Goal: Information Seeking & Learning: Learn about a topic

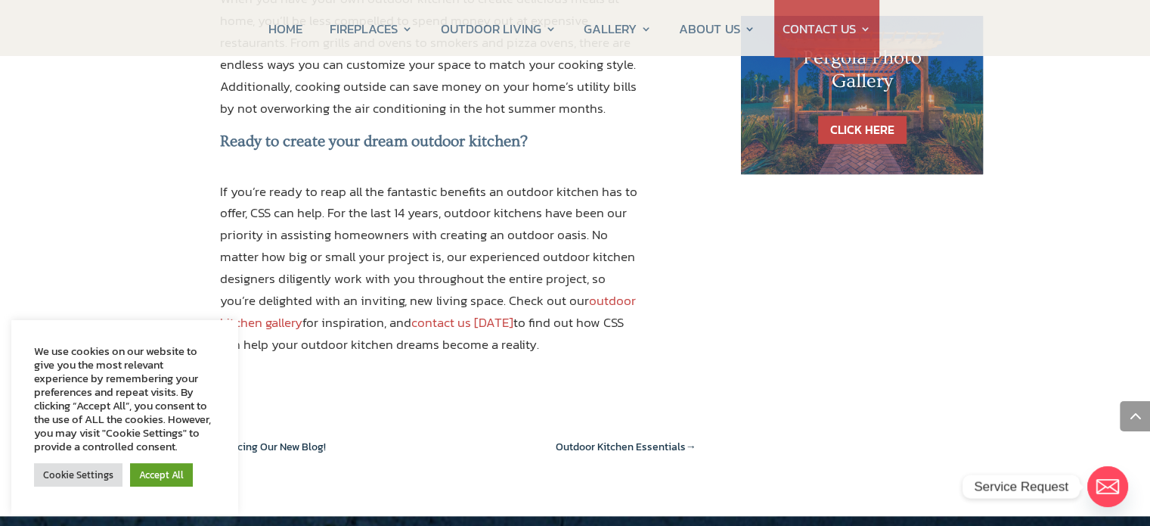
scroll to position [1513, 0]
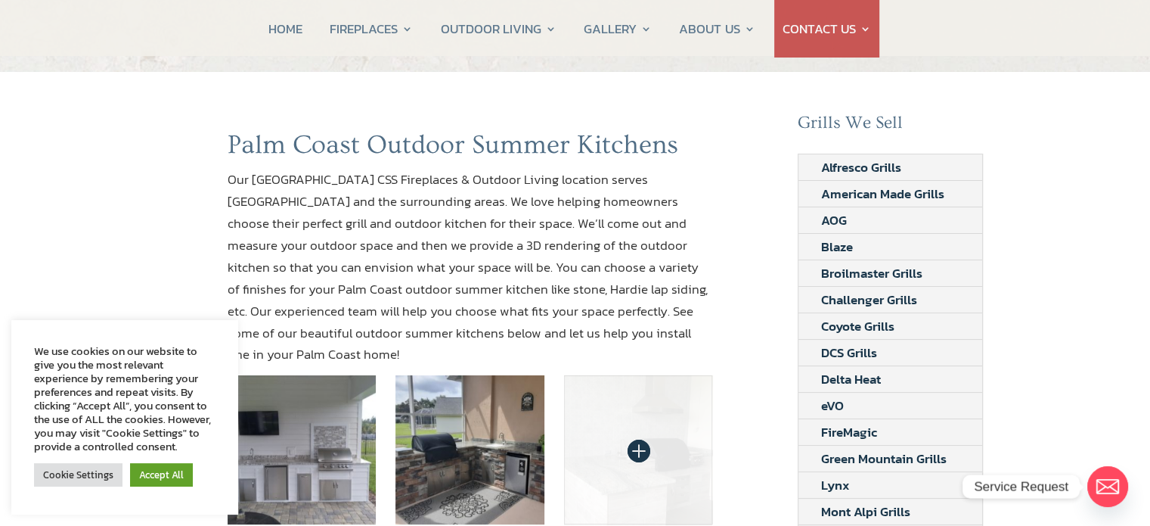
scroll to position [227, 0]
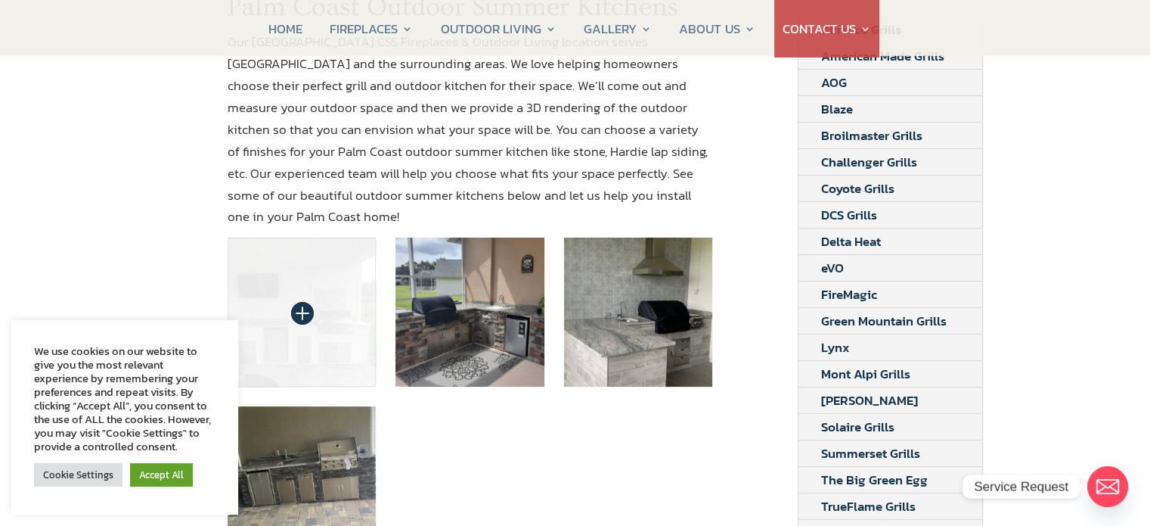
click at [311, 287] on img at bounding box center [302, 312] width 149 height 149
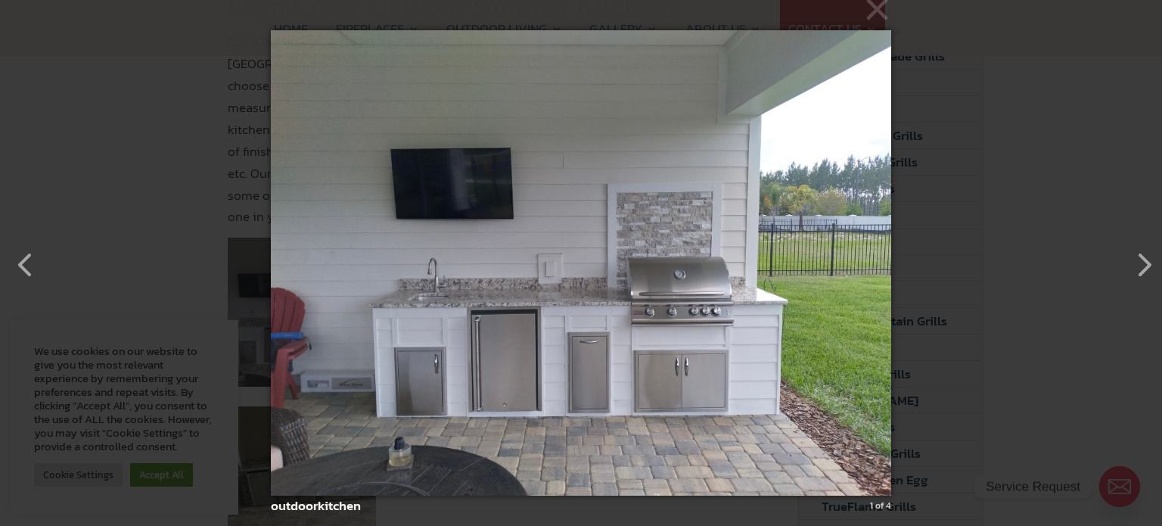
click at [629, 354] on img at bounding box center [581, 263] width 620 height 526
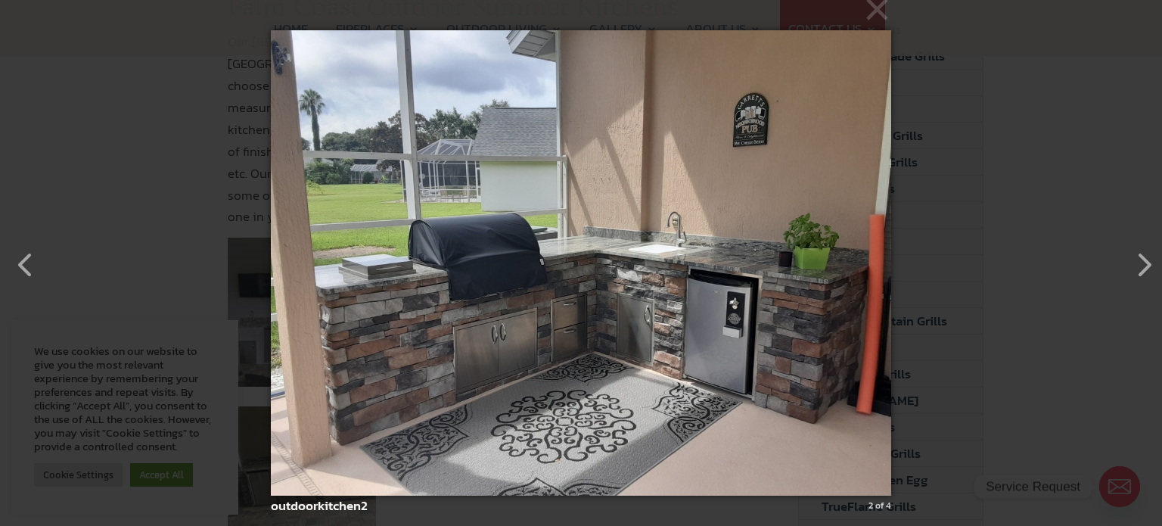
click at [793, 383] on img at bounding box center [581, 263] width 620 height 526
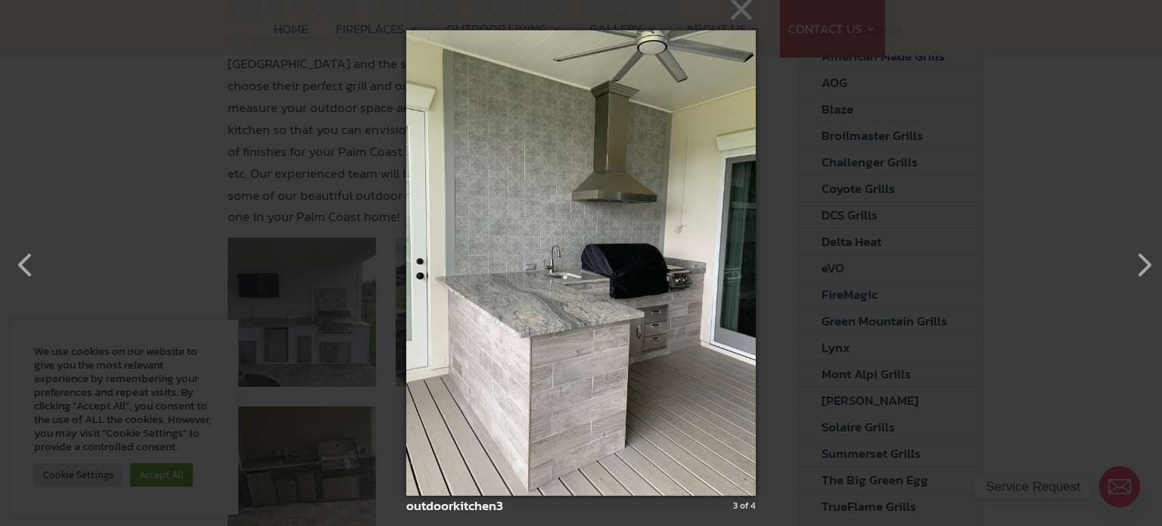
click at [737, 350] on img at bounding box center [580, 263] width 349 height 526
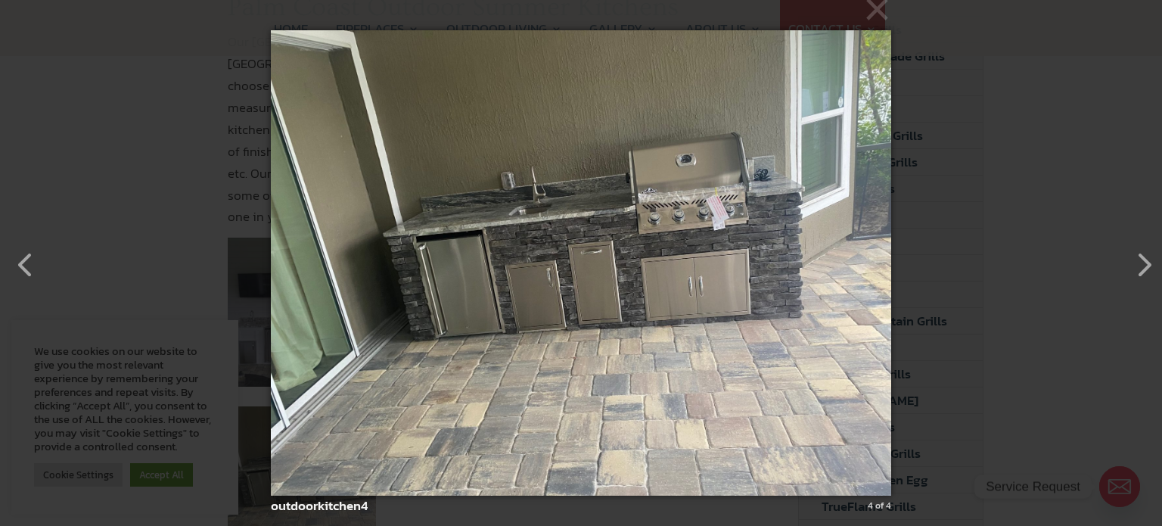
click at [808, 321] on img at bounding box center [581, 263] width 620 height 526
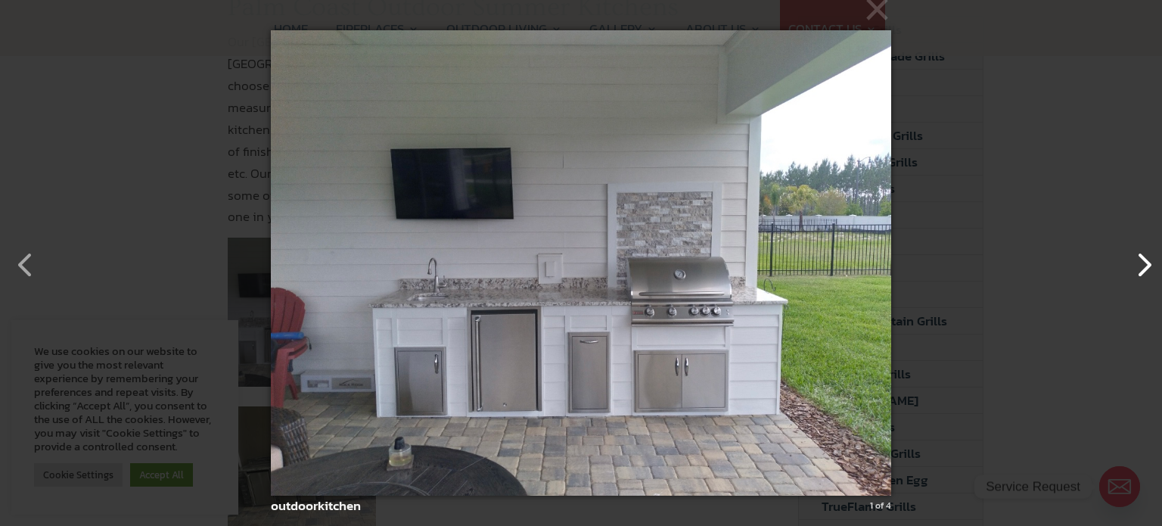
click at [1139, 261] on button "button" at bounding box center [1136, 257] width 36 height 36
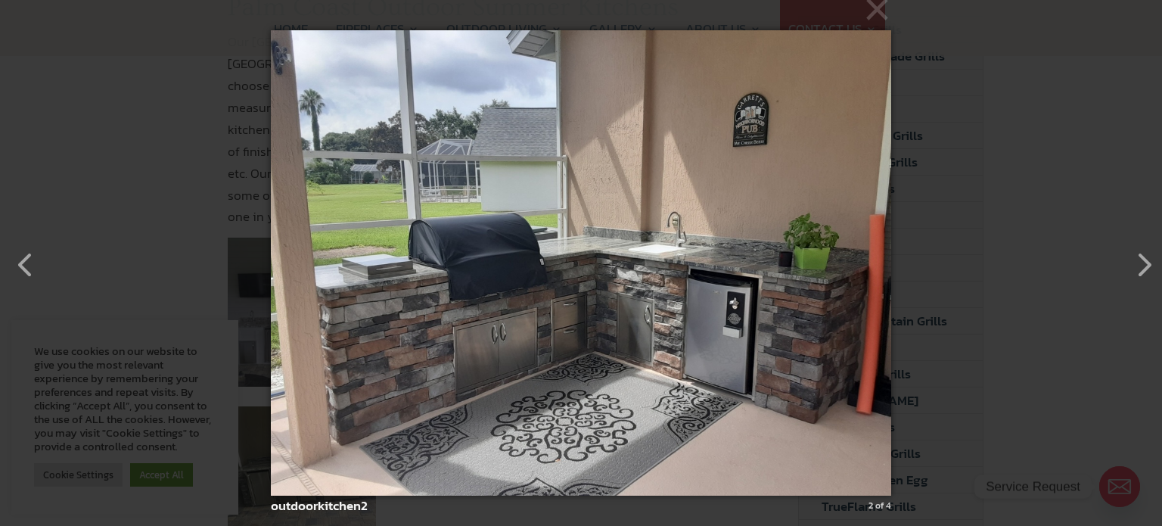
click at [973, 194] on div "× outdoorkitchen2 2 of 4 Loading..." at bounding box center [581, 263] width 1162 height 526
